Goal: Information Seeking & Learning: Check status

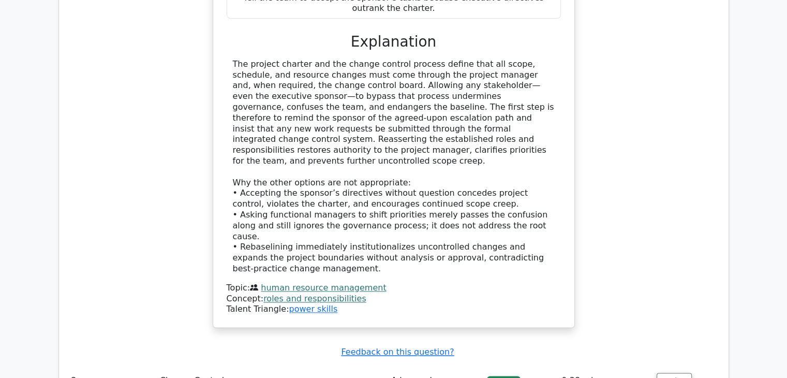
scroll to position [1280, 0]
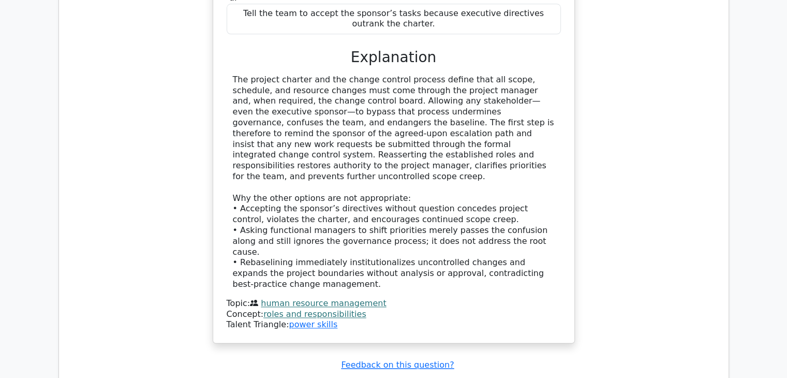
scroll to position [1280, 0]
